Goal: Navigation & Orientation: Find specific page/section

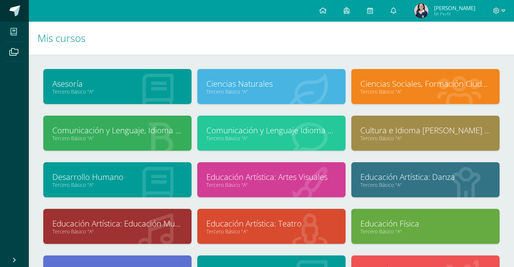
click at [11, 16] on span at bounding box center [14, 10] width 11 height 11
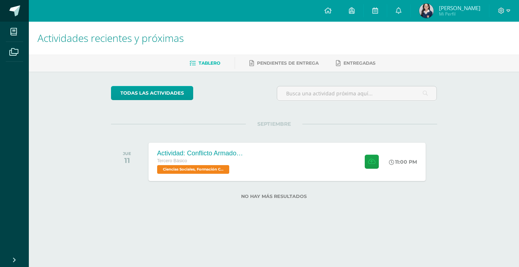
click at [21, 16] on link at bounding box center [14, 11] width 29 height 22
click at [487, 176] on div "Actividades recientes y próximas Tablero Pendientes de entrega Entregadas todas…" at bounding box center [274, 122] width 491 height 200
click at [483, 161] on div "Actividades recientes y próximas Tablero Pendientes de entrega Entregadas todas…" at bounding box center [274, 122] width 491 height 200
click at [470, 119] on div "Actividades recientes y próximas Tablero Pendientes de entrega Entregadas todas…" at bounding box center [274, 122] width 491 height 200
click at [463, 119] on div "Actividades recientes y próximas Tablero Pendientes de entrega Entregadas todas…" at bounding box center [274, 122] width 491 height 200
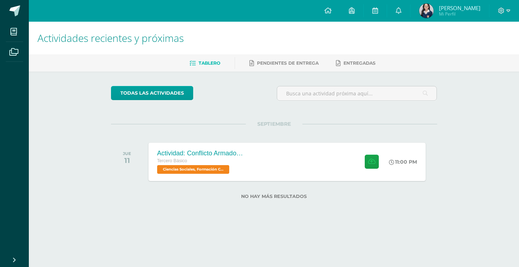
click at [447, 110] on div "todas las Actividades No tienes actividades Échale un vistazo a los demás perío…" at bounding box center [274, 146] width 355 height 150
click at [491, 120] on div "Actividades recientes y próximas Tablero Pendientes de entrega Entregadas todas…" at bounding box center [274, 122] width 491 height 200
click at [439, 124] on div "todas las Actividades No tienes actividades Échale un vistazo a los demás perío…" at bounding box center [274, 146] width 355 height 150
click at [502, 148] on div "Actividades recientes y próximas Tablero Pendientes de entrega Entregadas todas…" at bounding box center [274, 122] width 491 height 200
click at [466, 122] on div "Actividades recientes y próximas Tablero Pendientes de entrega Entregadas todas…" at bounding box center [274, 122] width 491 height 200
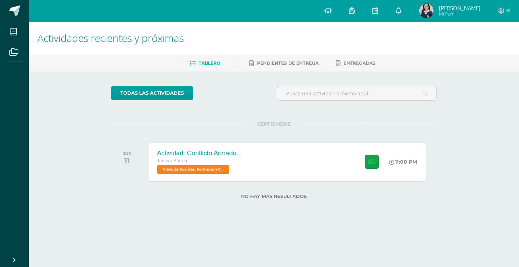
click at [460, 164] on div "Actividades recientes y próximas Tablero Pendientes de entrega Entregadas todas…" at bounding box center [274, 122] width 491 height 200
click at [455, 166] on div "Actividades recientes y próximas Tablero Pendientes de entrega Entregadas todas…" at bounding box center [274, 122] width 491 height 200
click at [500, 165] on div "Actividades recientes y próximas Tablero Pendientes de entrega Entregadas todas…" at bounding box center [274, 122] width 491 height 200
click at [480, 147] on div "Actividades recientes y próximas Tablero Pendientes de entrega Entregadas todas…" at bounding box center [274, 122] width 491 height 200
click at [456, 107] on div "Actividades recientes y próximas Tablero Pendientes de entrega Entregadas todas…" at bounding box center [274, 122] width 491 height 200
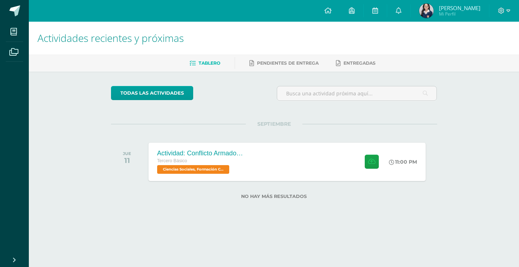
click at [476, 101] on div "Actividades recientes y próximas Tablero Pendientes de entrega Entregadas todas…" at bounding box center [274, 122] width 491 height 200
click at [460, 114] on div "Actividades recientes y próximas Tablero Pendientes de entrega Entregadas todas…" at bounding box center [274, 122] width 491 height 200
click at [459, 117] on div "Actividades recientes y próximas Tablero Pendientes de entrega Entregadas todas…" at bounding box center [274, 122] width 491 height 200
click at [452, 134] on div "Actividades recientes y próximas Tablero Pendientes de entrega Entregadas todas…" at bounding box center [274, 122] width 491 height 200
click at [457, 103] on div "Actividades recientes y próximas Tablero Pendientes de entrega Entregadas todas…" at bounding box center [274, 122] width 491 height 200
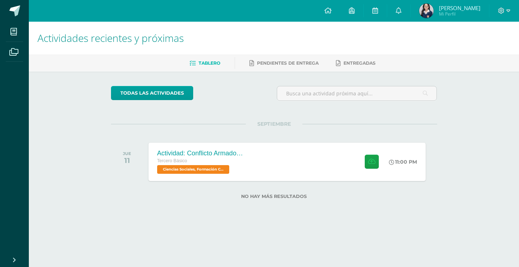
click at [468, 145] on div "Actividades recientes y próximas Tablero Pendientes de entrega Entregadas todas…" at bounding box center [274, 122] width 491 height 200
click at [465, 114] on div "Actividades recientes y próximas Tablero Pendientes de entrega Entregadas todas…" at bounding box center [274, 122] width 491 height 200
click at [469, 145] on div "Actividades recientes y próximas Tablero Pendientes de entrega Entregadas todas…" at bounding box center [274, 122] width 491 height 200
click at [469, 107] on div "Actividades recientes y próximas Tablero Pendientes de entrega Entregadas todas…" at bounding box center [274, 122] width 491 height 200
